Goal: Find specific page/section: Find specific page/section

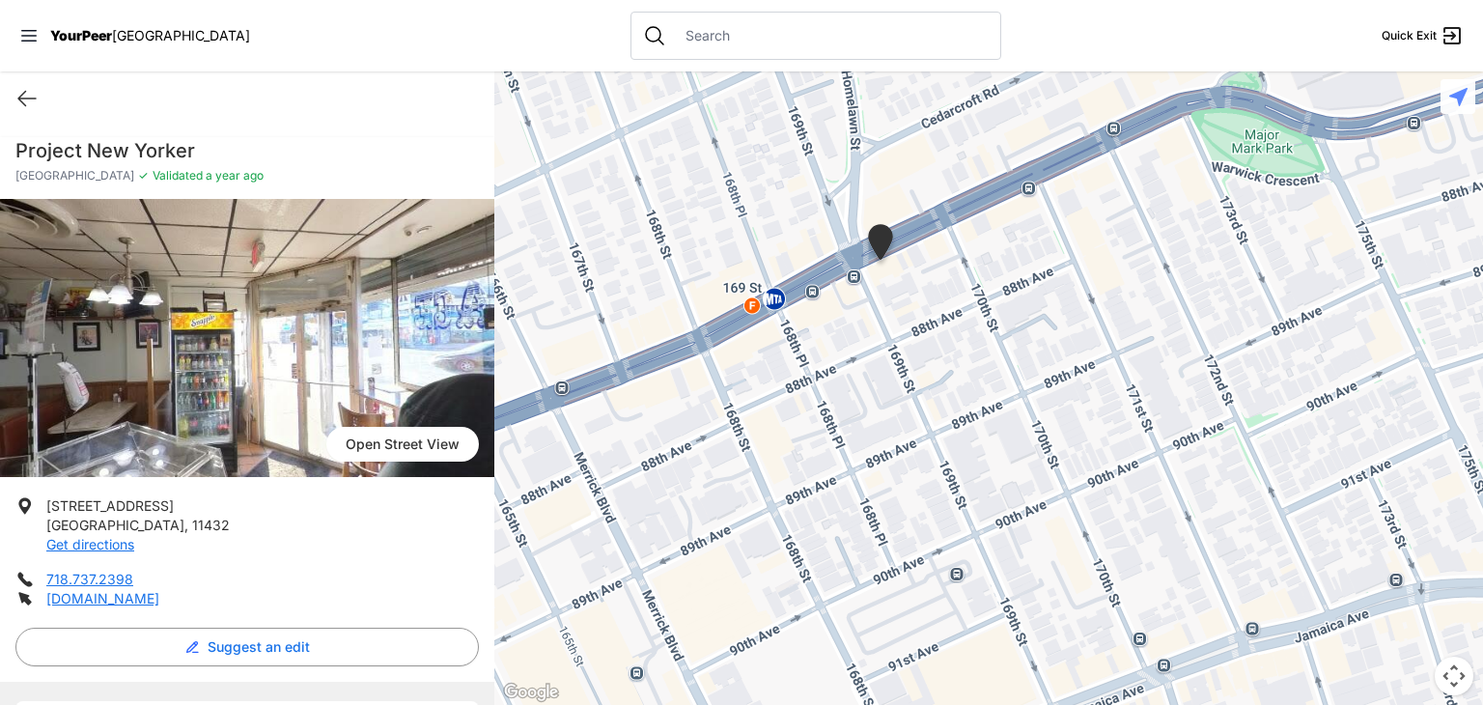
drag, startPoint x: 825, startPoint y: 251, endPoint x: 1035, endPoint y: 456, distance: 293.7
click at [1035, 456] on div at bounding box center [988, 387] width 989 height 633
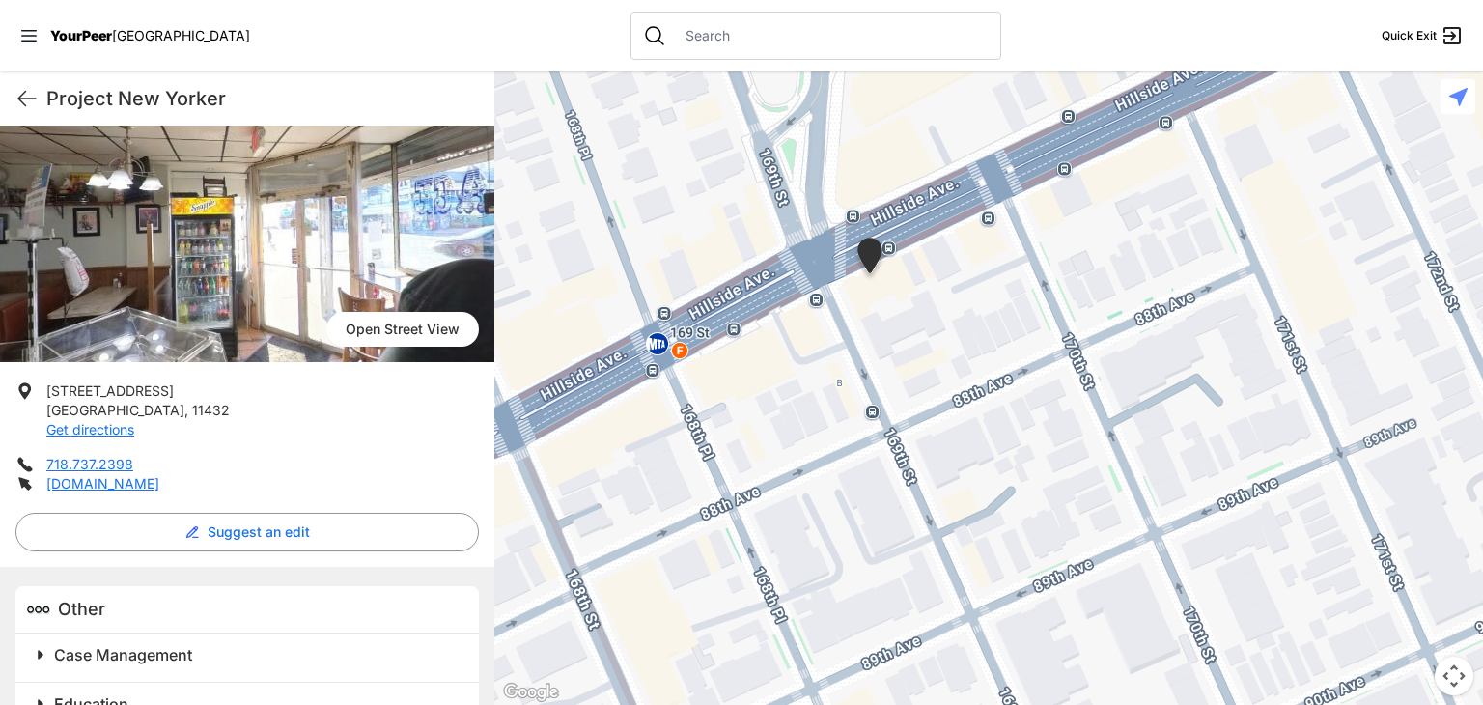
scroll to position [159, 0]
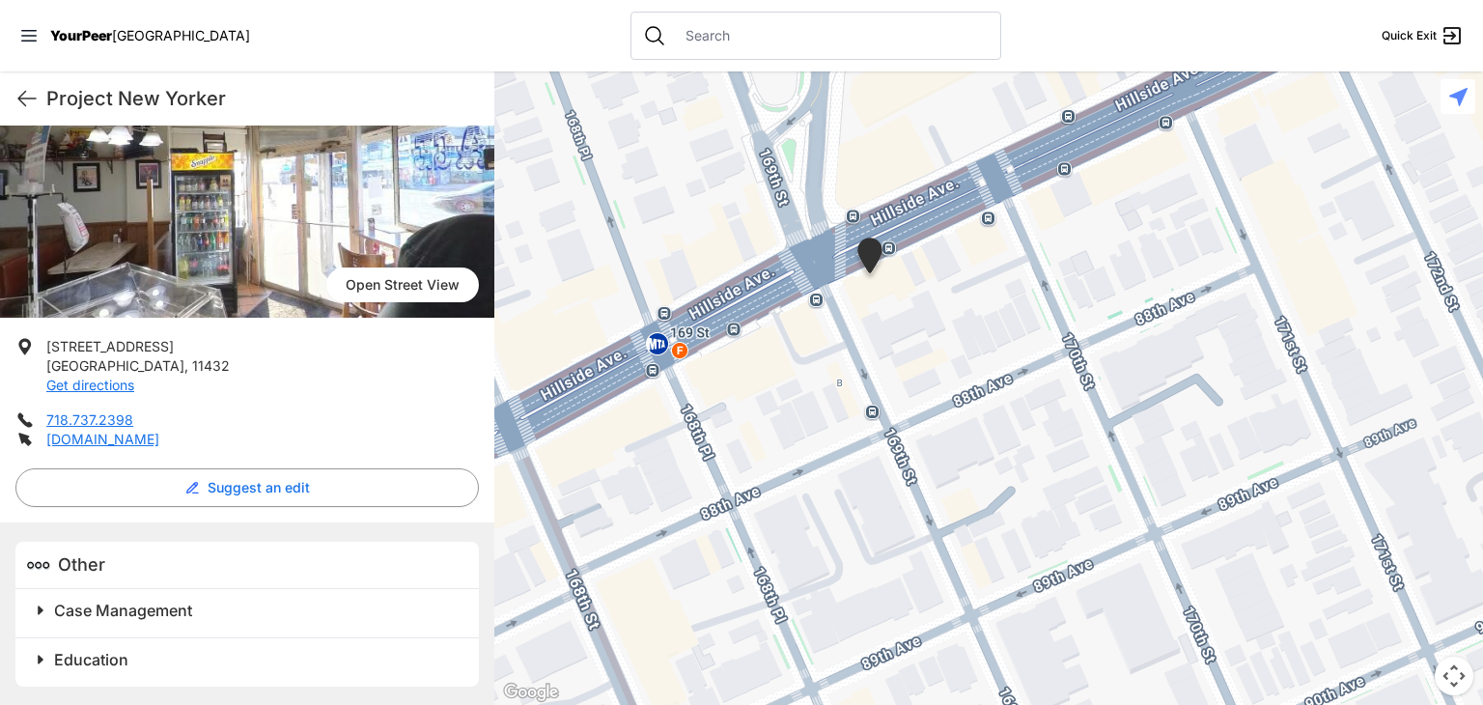
click at [35, 611] on span at bounding box center [282, 610] width 510 height 27
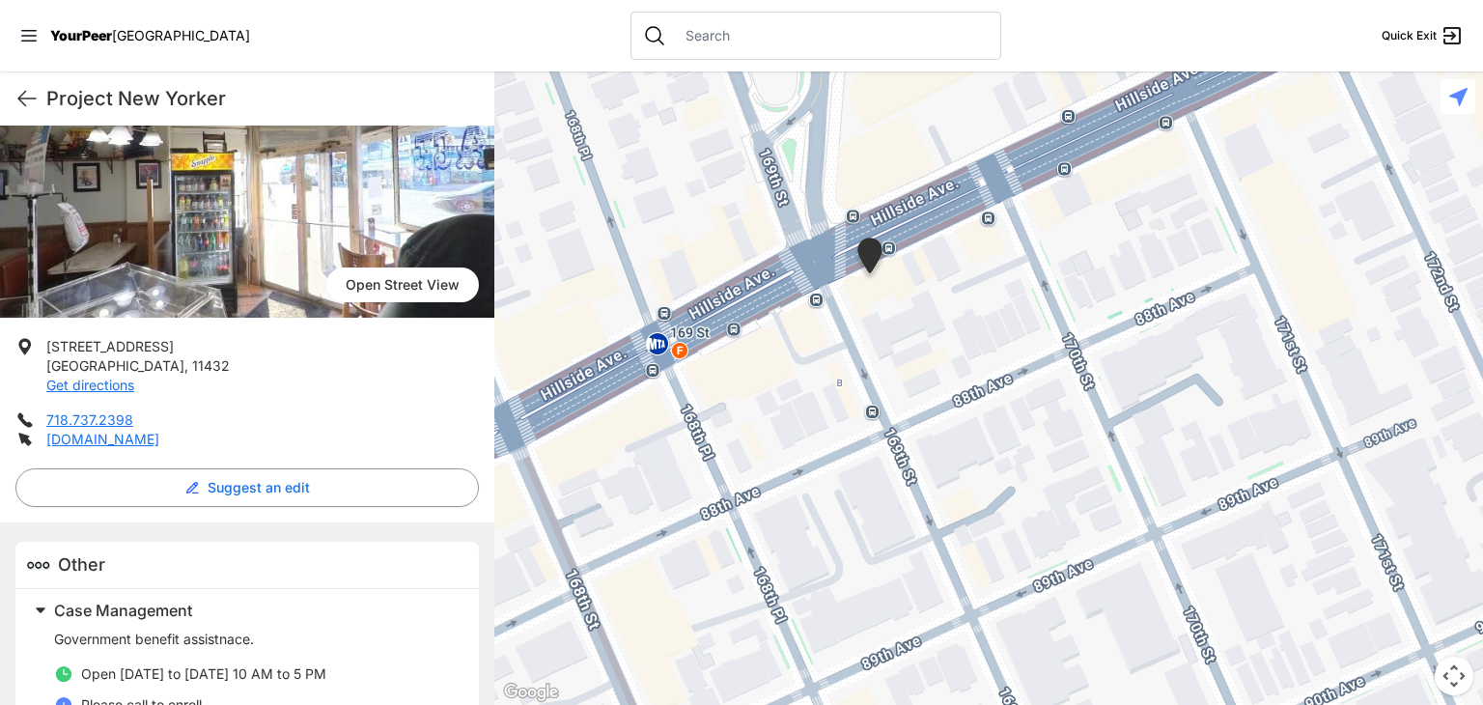
scroll to position [291, 0]
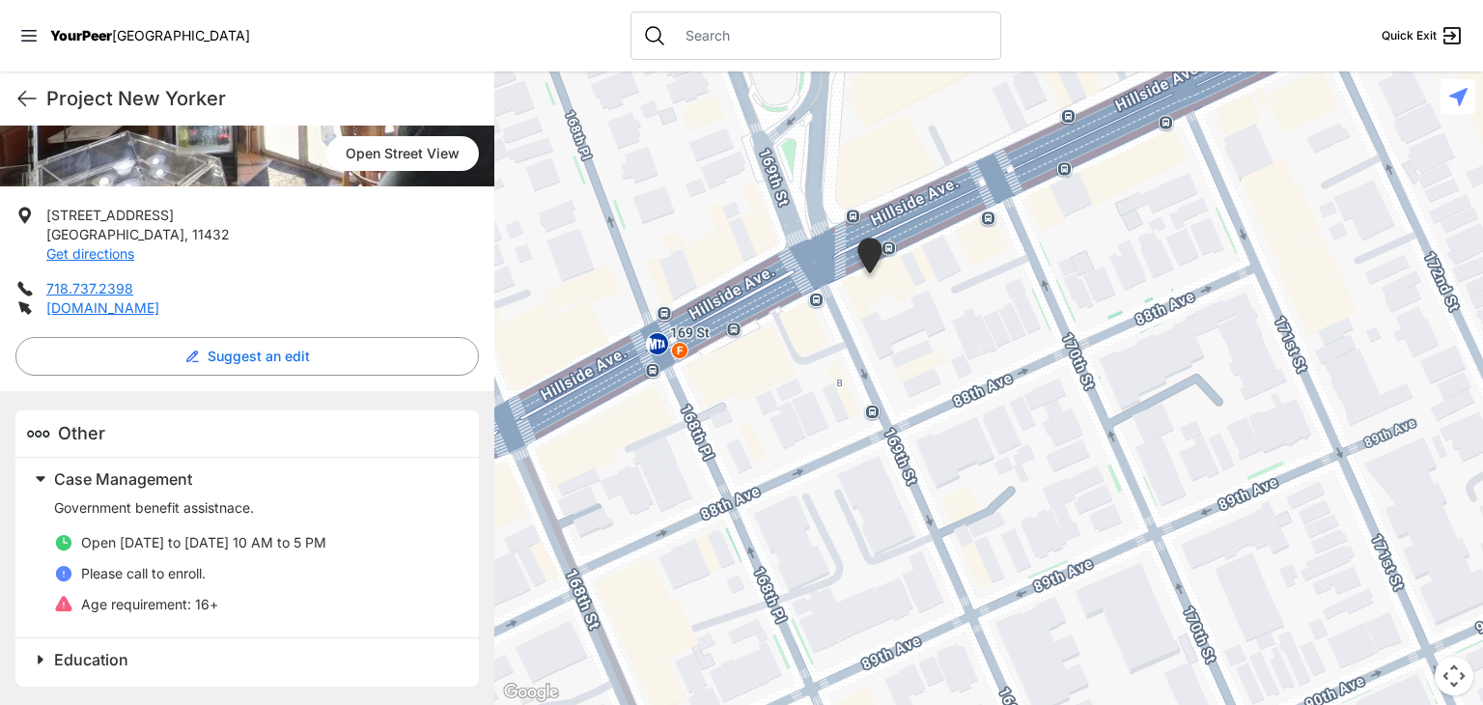
click at [41, 665] on span at bounding box center [282, 659] width 510 height 27
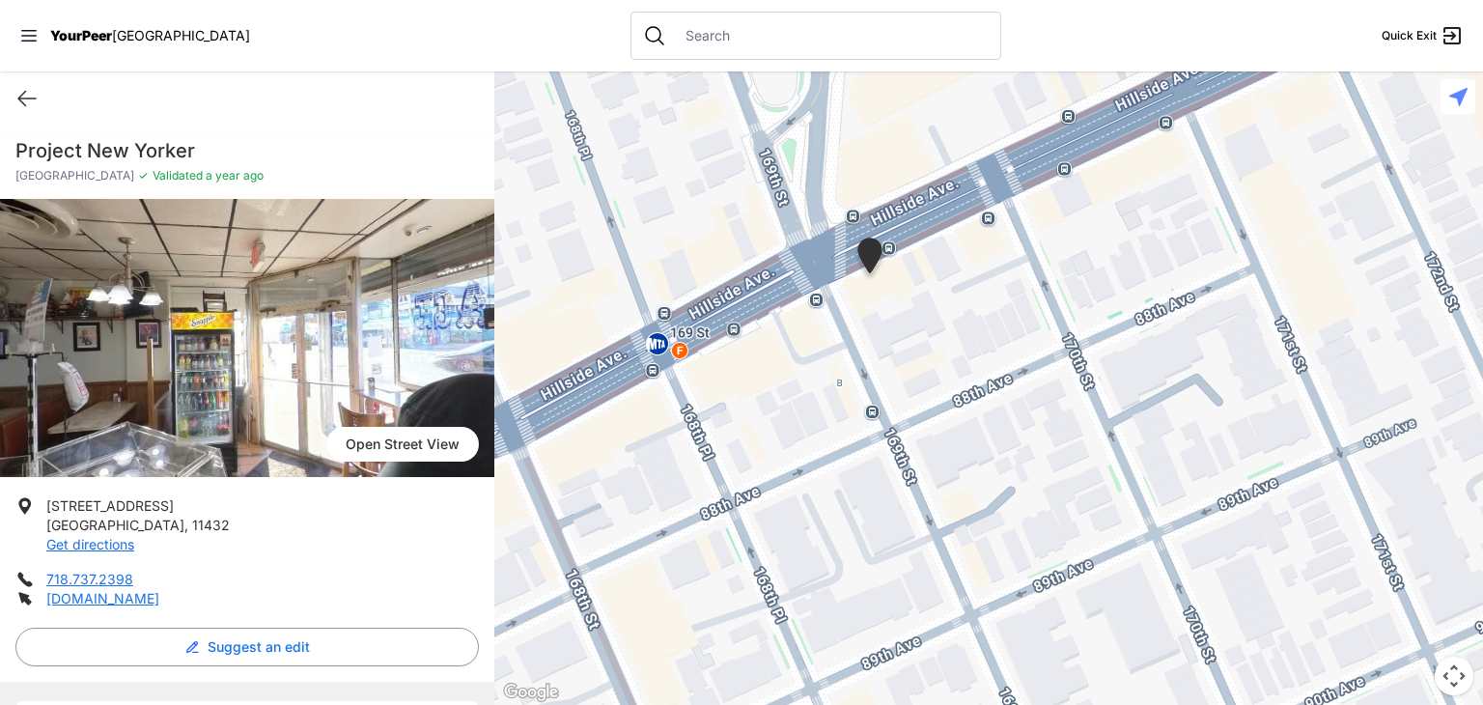
click at [21, 82] on div "Quick Exit" at bounding box center [247, 98] width 494 height 54
click at [21, 97] on icon at bounding box center [26, 98] width 23 height 23
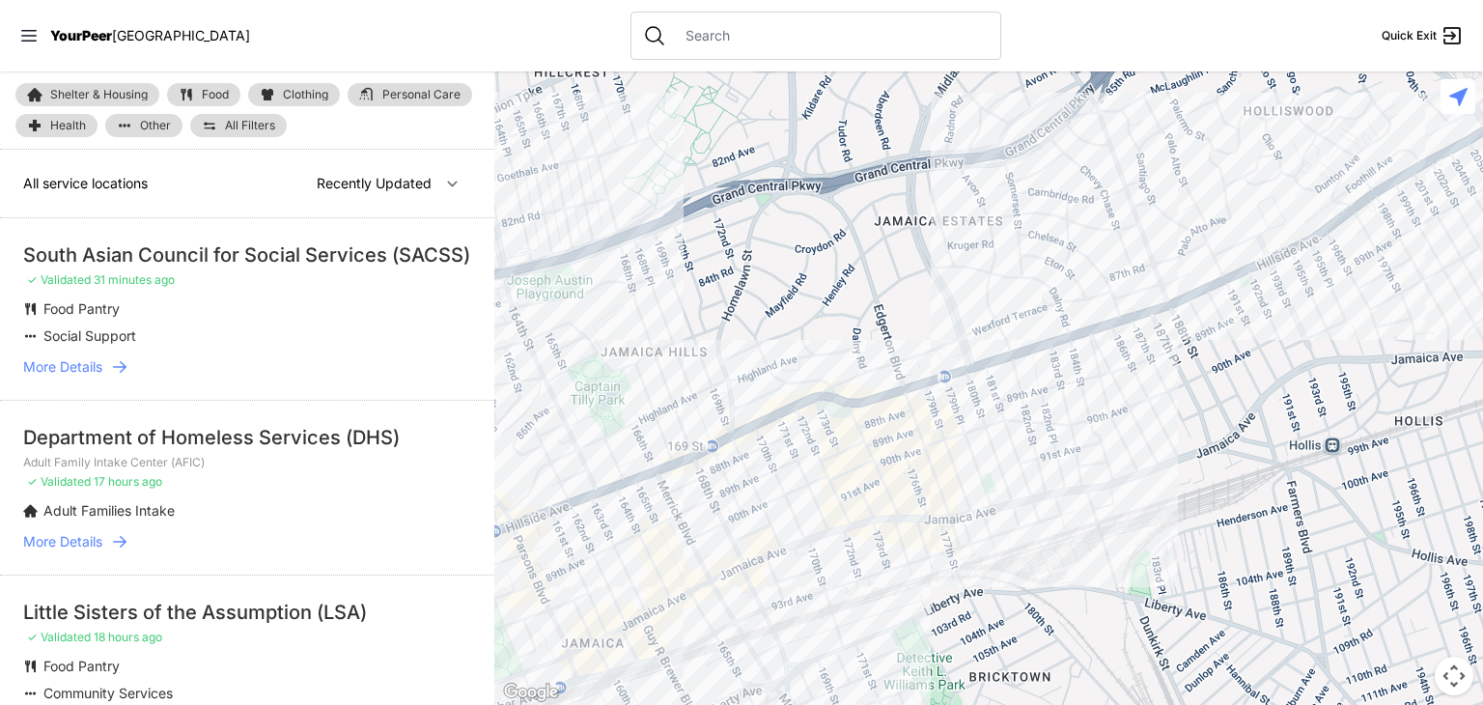
select select "nearby"
